Goal: Task Accomplishment & Management: Manage account settings

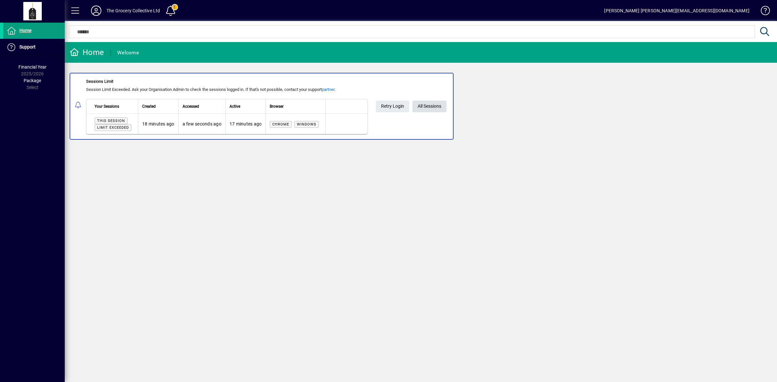
click at [430, 105] on span "All Sessions" at bounding box center [430, 106] width 24 height 11
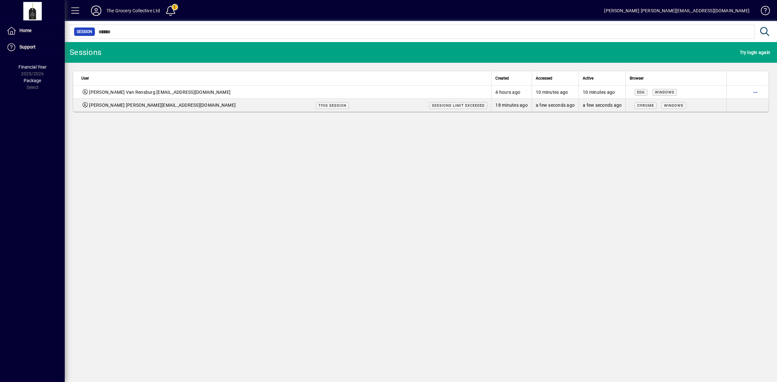
click at [757, 92] on span "button" at bounding box center [755, 92] width 16 height 16
click at [727, 104] on span "Logout" at bounding box center [728, 106] width 54 height 8
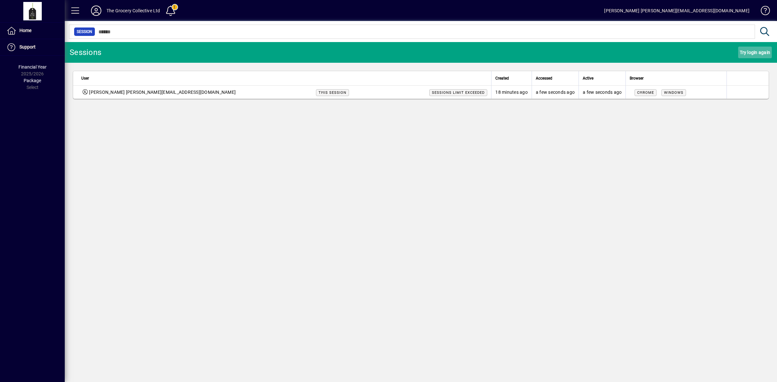
click at [750, 54] on span "Try login again" at bounding box center [755, 52] width 30 height 10
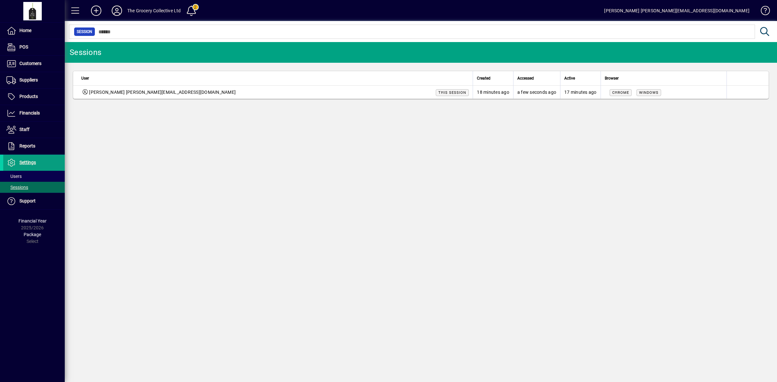
click at [119, 12] on icon at bounding box center [116, 11] width 13 height 10
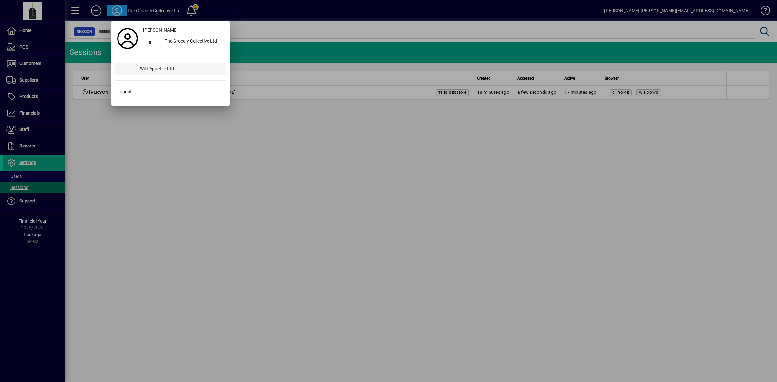
click at [142, 66] on div "Wild Appetite Ltd" at bounding box center [181, 69] width 92 height 12
